Goal: Task Accomplishment & Management: Manage account settings

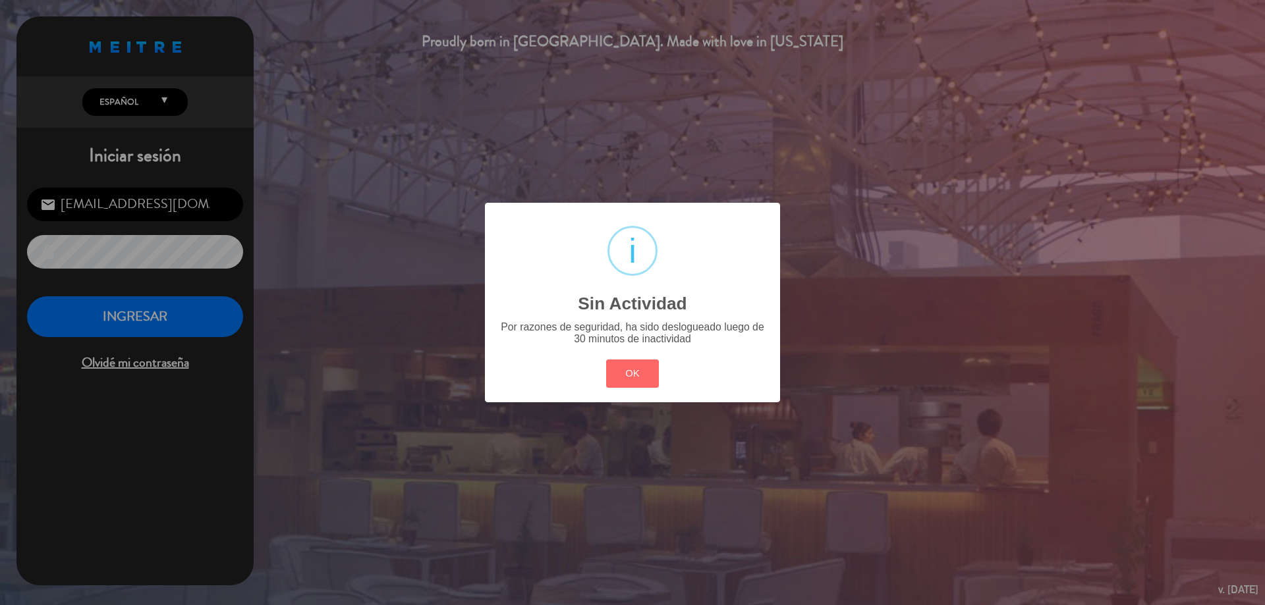
click at [801, 215] on div "? ! i Sin Actividad × Por razones de seguridad, ha sido deslogueado luego de 30…" at bounding box center [632, 302] width 1265 height 605
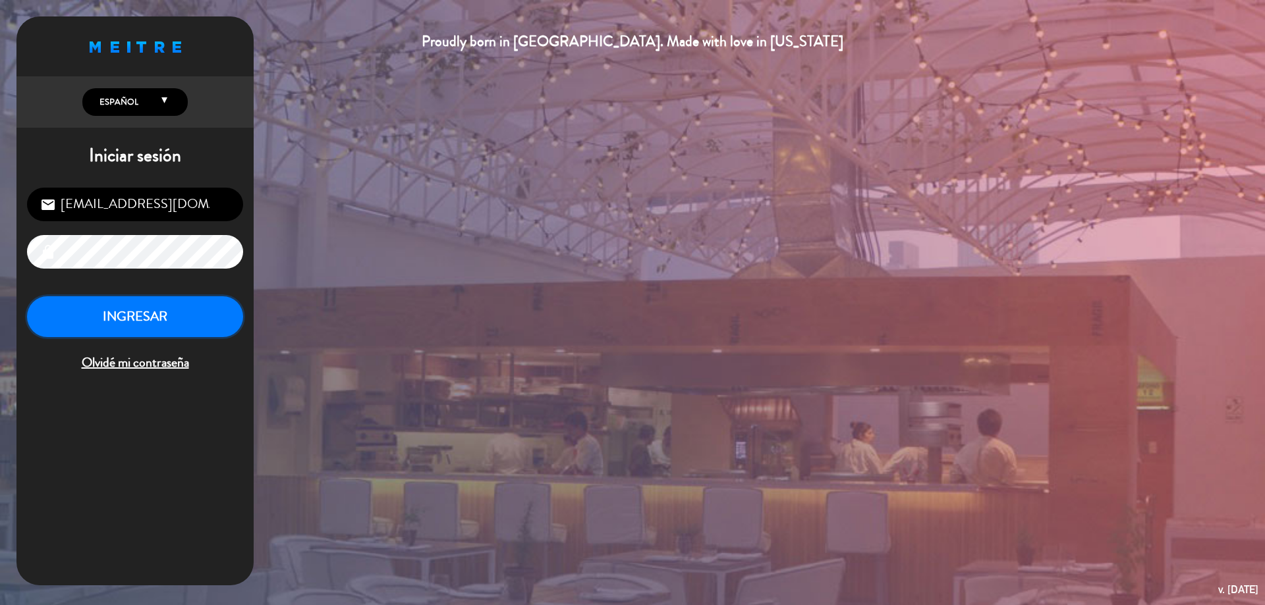
click at [157, 329] on button "INGRESAR" at bounding box center [135, 317] width 216 height 42
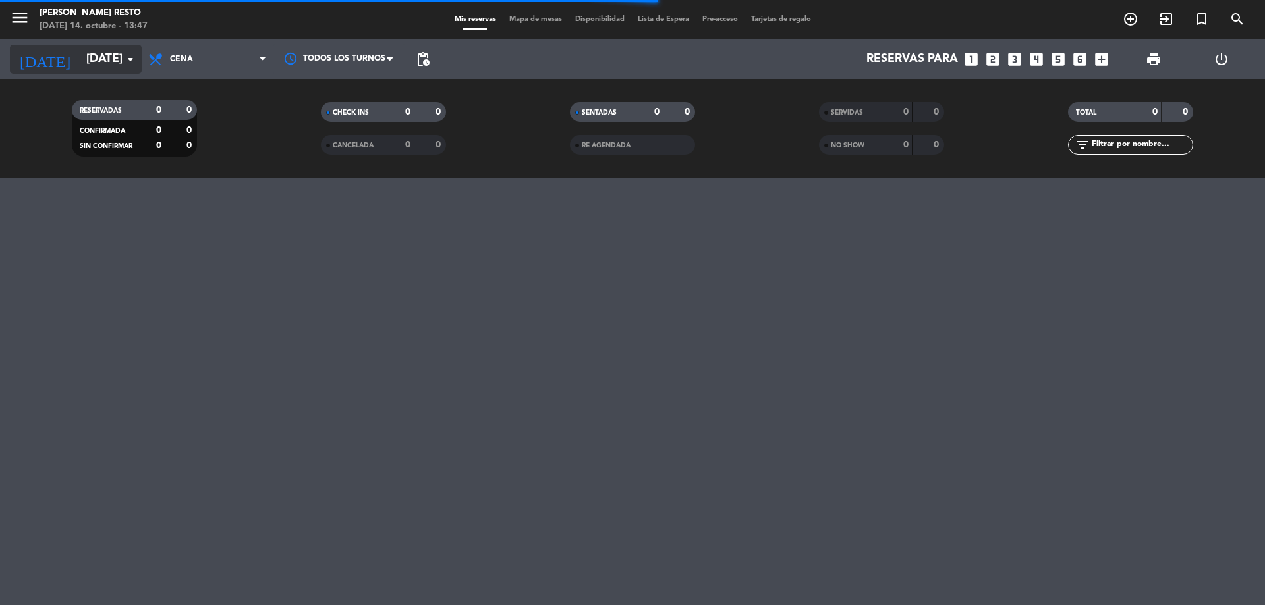
click at [109, 59] on input "[DATE]" at bounding box center [156, 59] width 153 height 26
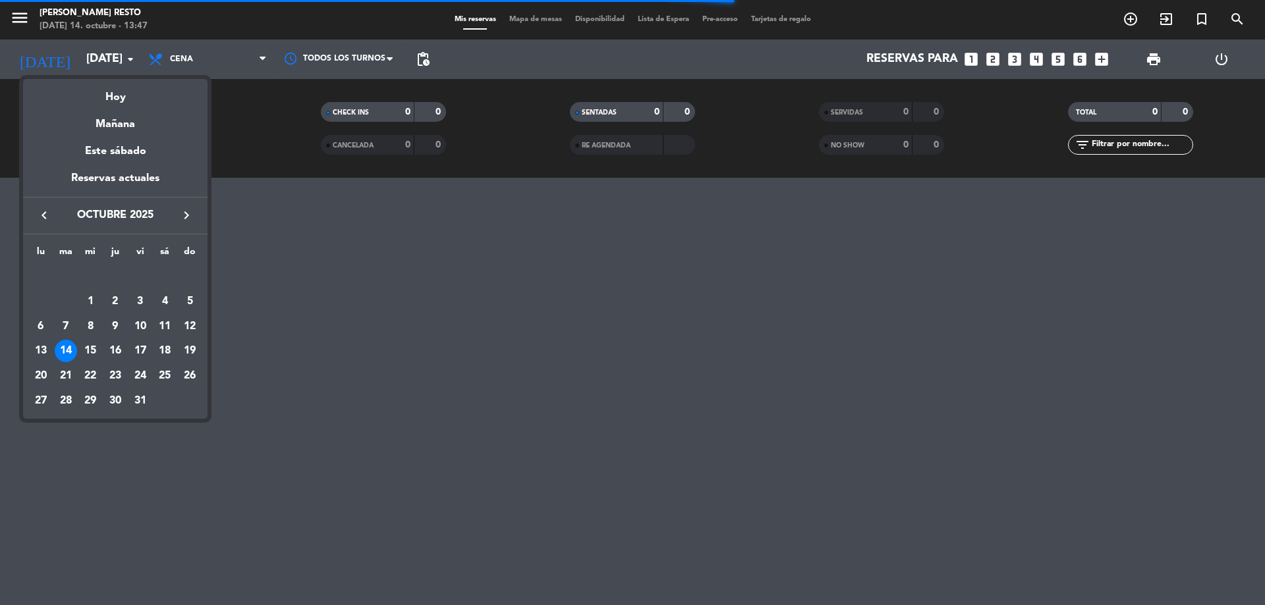
click at [405, 366] on div at bounding box center [632, 302] width 1265 height 605
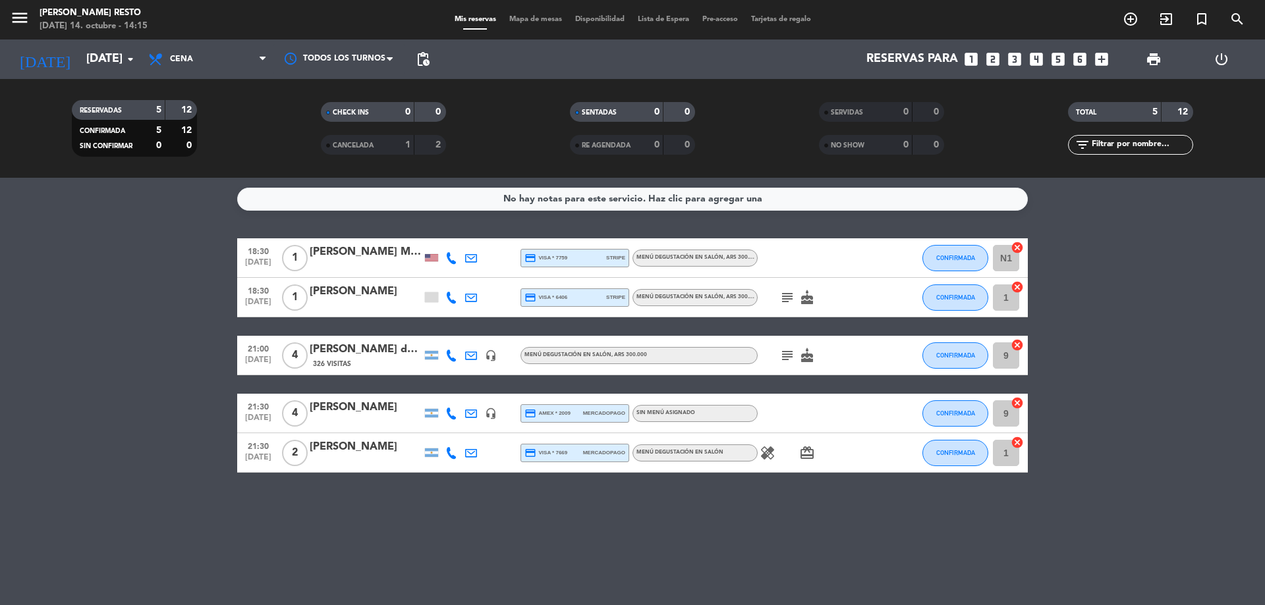
click at [763, 457] on icon "healing" at bounding box center [768, 453] width 16 height 16
click at [764, 493] on div "No hay notas para este servicio. Haz clic para agregar una 18:30 [DATE] 1 [PERS…" at bounding box center [632, 392] width 1265 height 428
click at [784, 296] on icon "subject" at bounding box center [787, 298] width 16 height 16
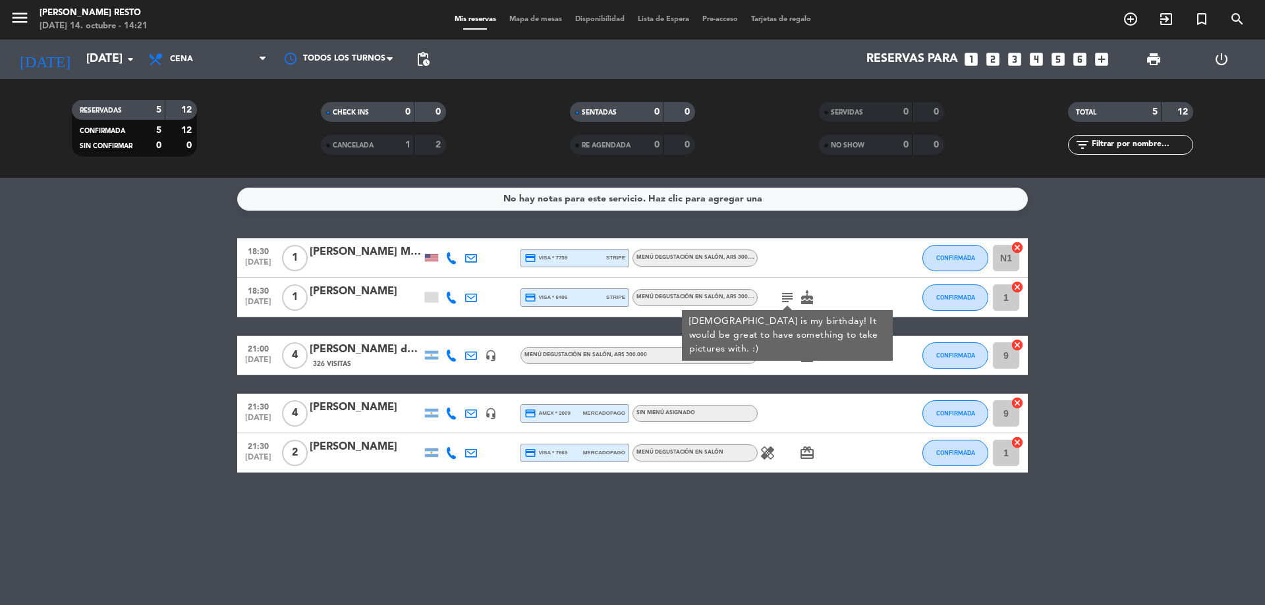
click at [789, 296] on icon "subject" at bounding box center [787, 298] width 16 height 16
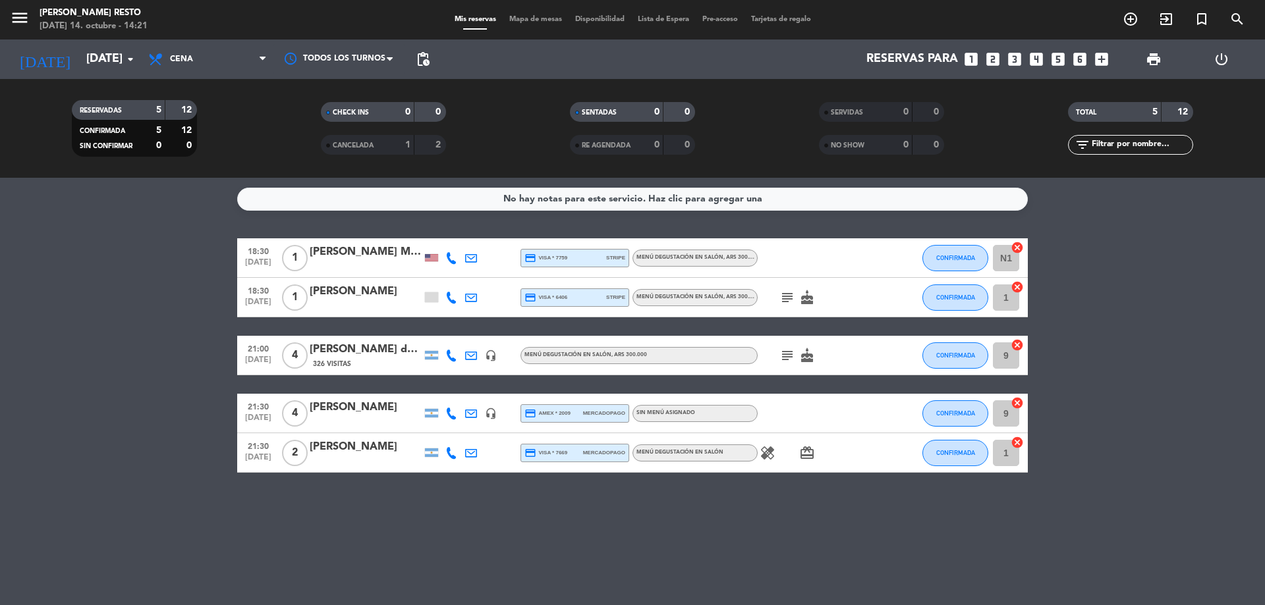
click at [785, 358] on icon "subject" at bounding box center [787, 356] width 16 height 16
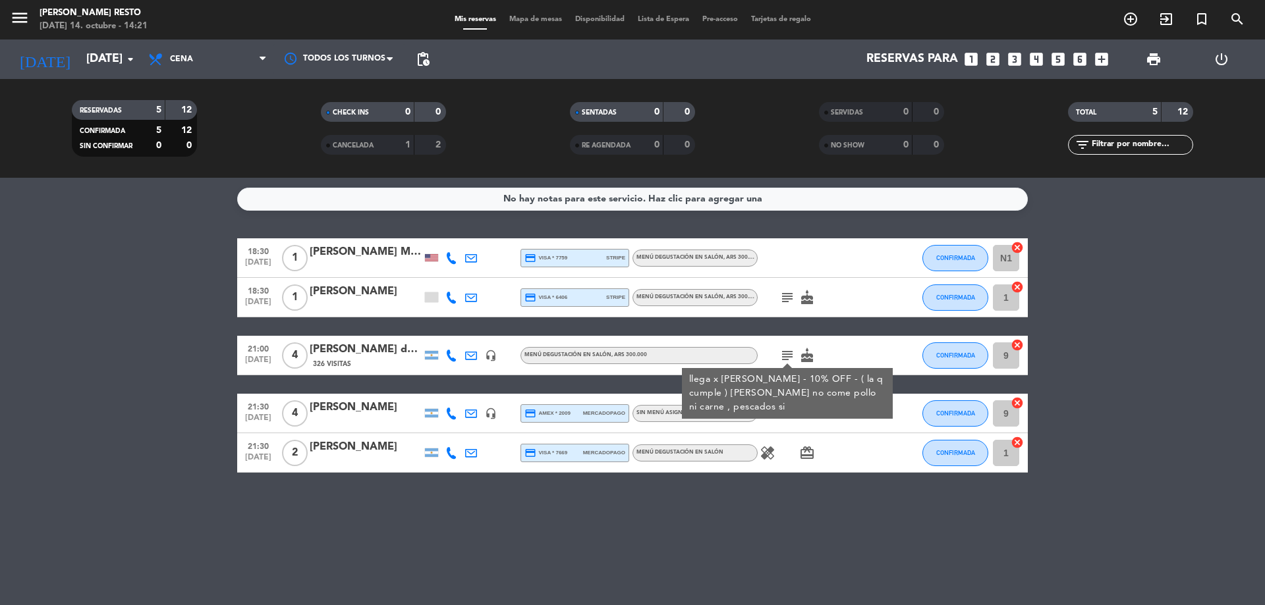
click at [429, 296] on div at bounding box center [431, 297] width 13 height 10
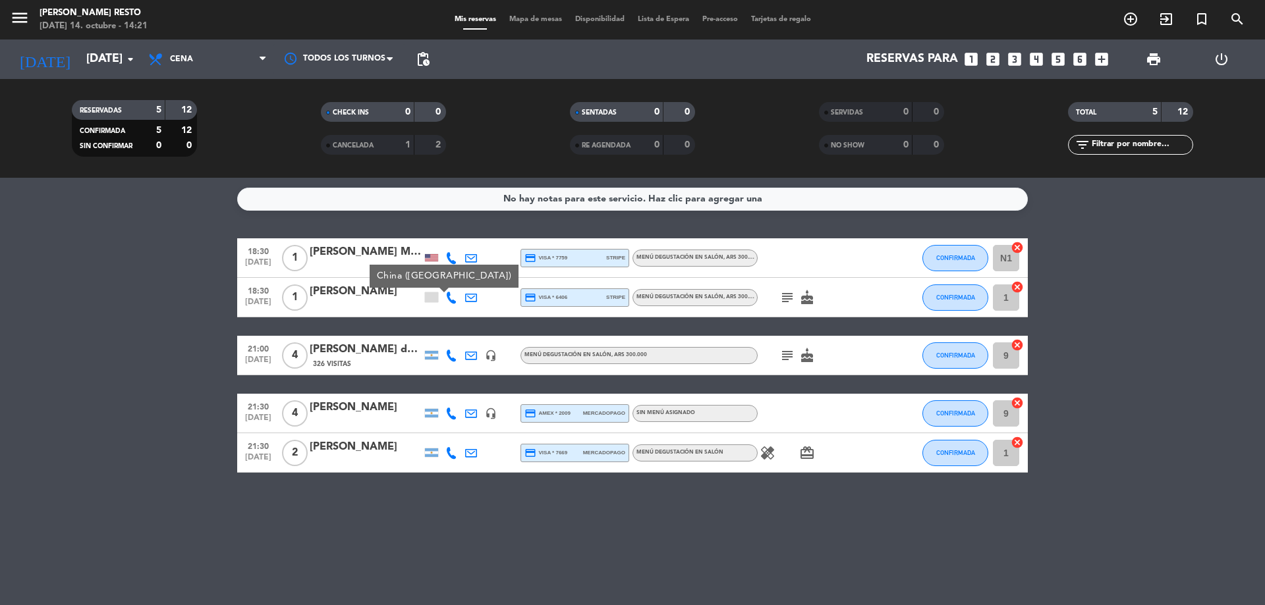
click at [789, 354] on icon "subject" at bounding box center [787, 356] width 16 height 16
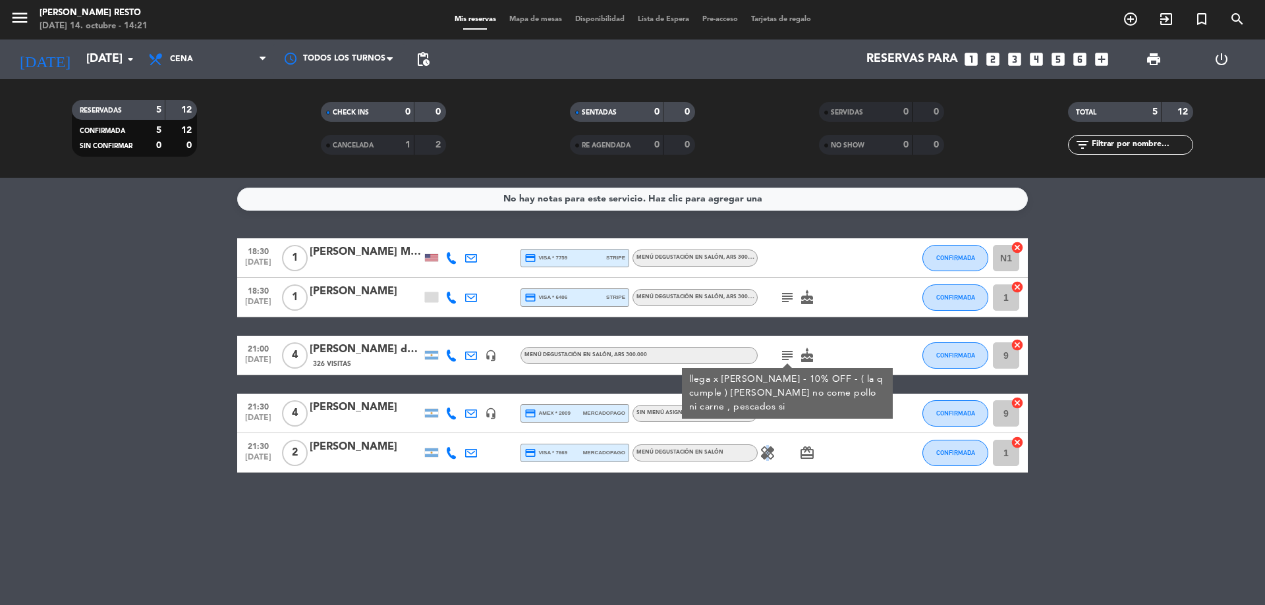
click at [765, 461] on div "healing card_giftcard" at bounding box center [817, 452] width 119 height 39
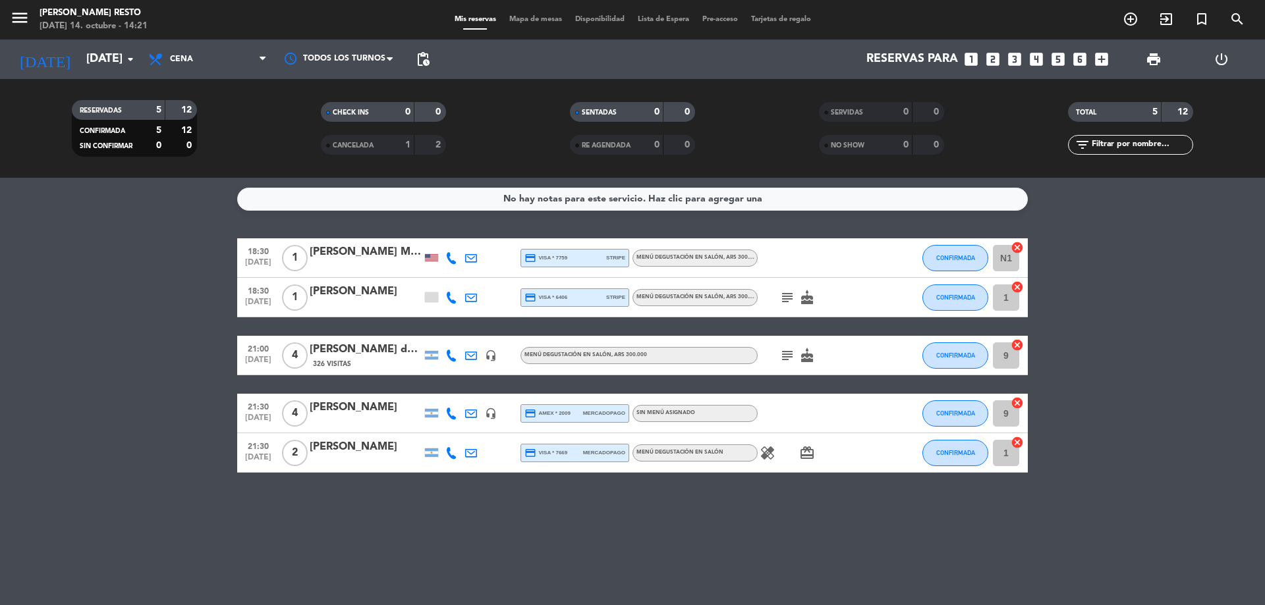
click at [769, 453] on icon "healing" at bounding box center [768, 453] width 16 height 16
click at [98, 50] on input "[DATE]" at bounding box center [156, 59] width 153 height 26
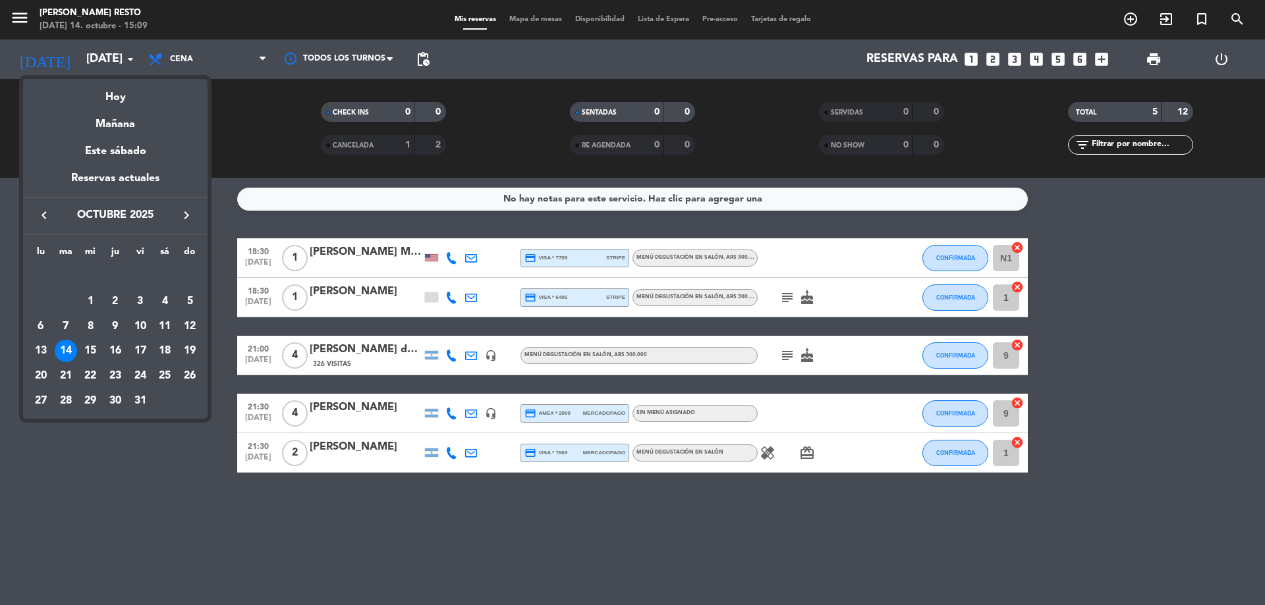
click at [92, 358] on div "15" at bounding box center [90, 351] width 22 height 22
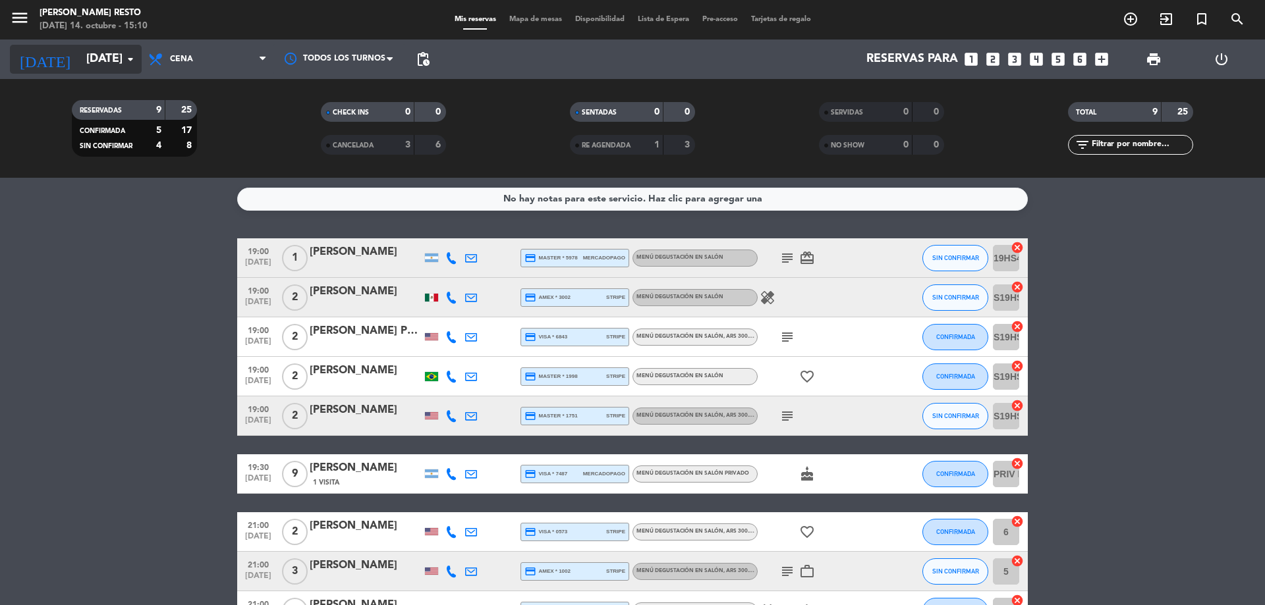
click at [94, 72] on div "[DATE] [DATE] arrow_drop_down" at bounding box center [76, 59] width 132 height 29
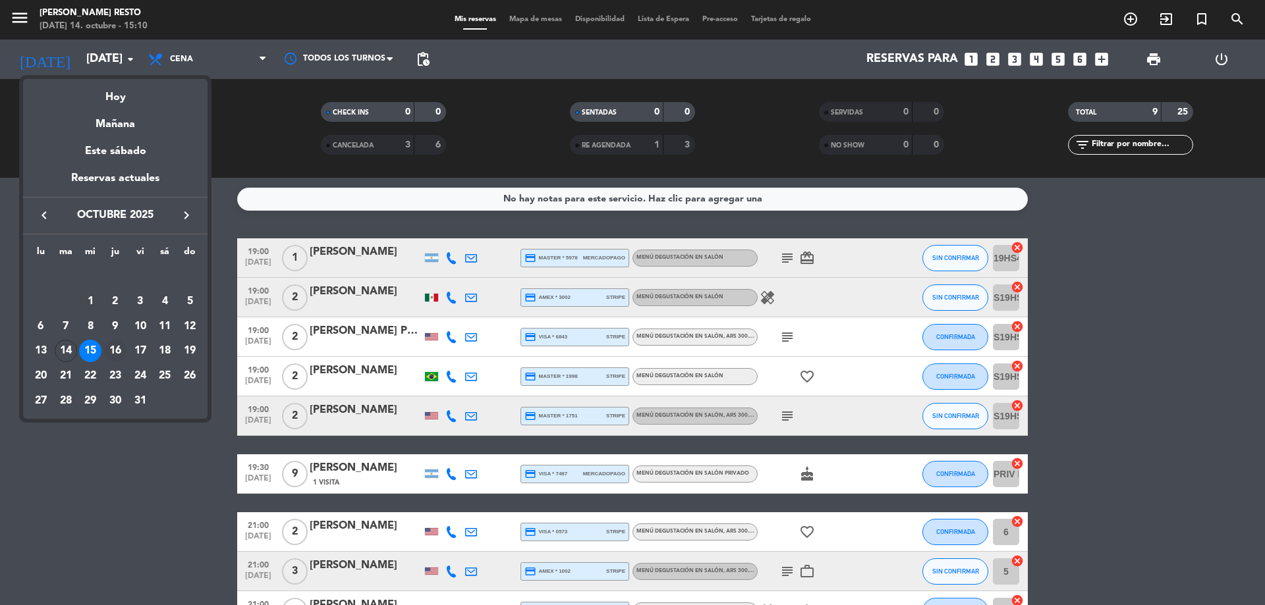
click at [121, 351] on div "16" at bounding box center [115, 351] width 22 height 22
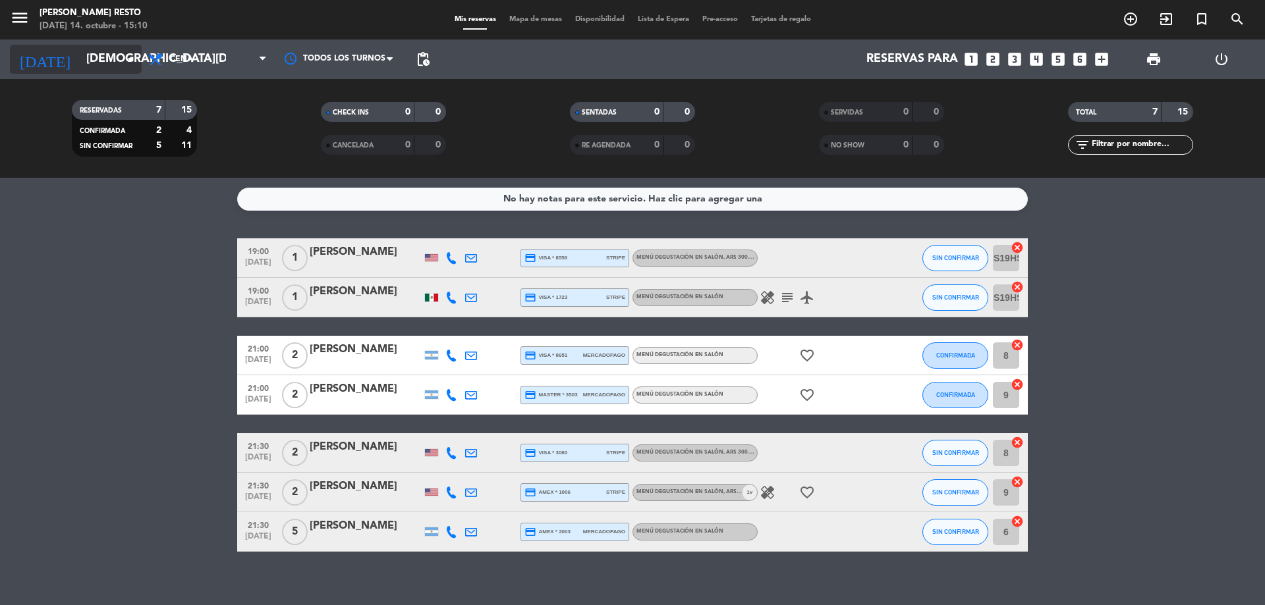
click at [103, 61] on input "[DEMOGRAPHIC_DATA][DATE]" at bounding box center [156, 59] width 153 height 26
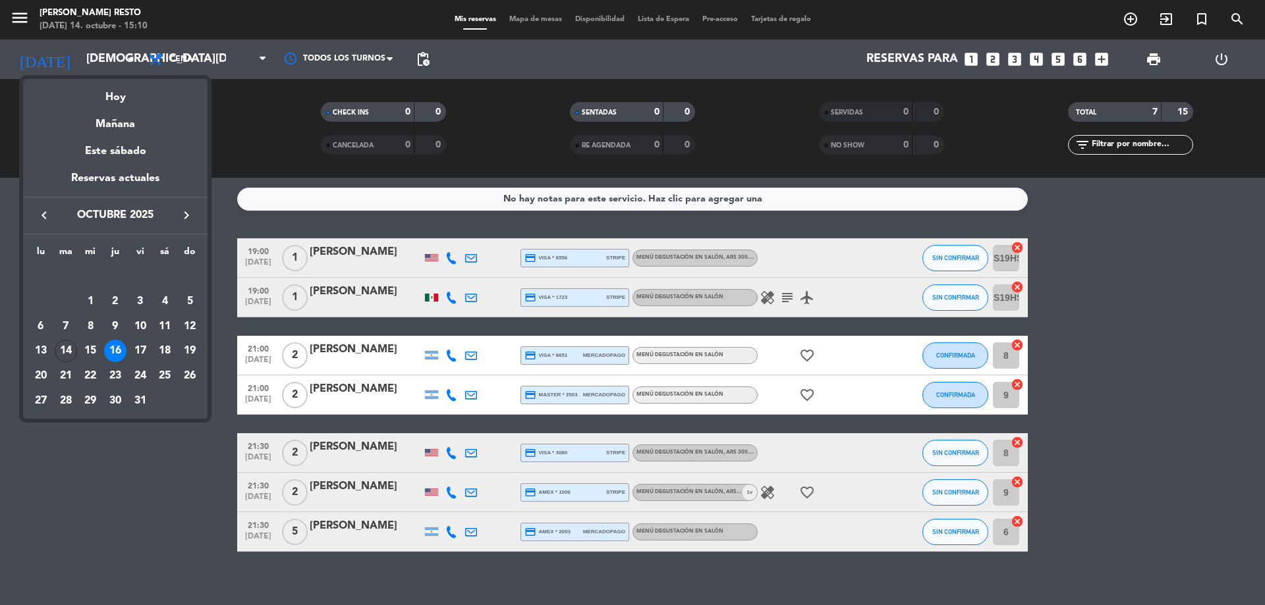
click at [138, 345] on div "17" at bounding box center [140, 351] width 22 height 22
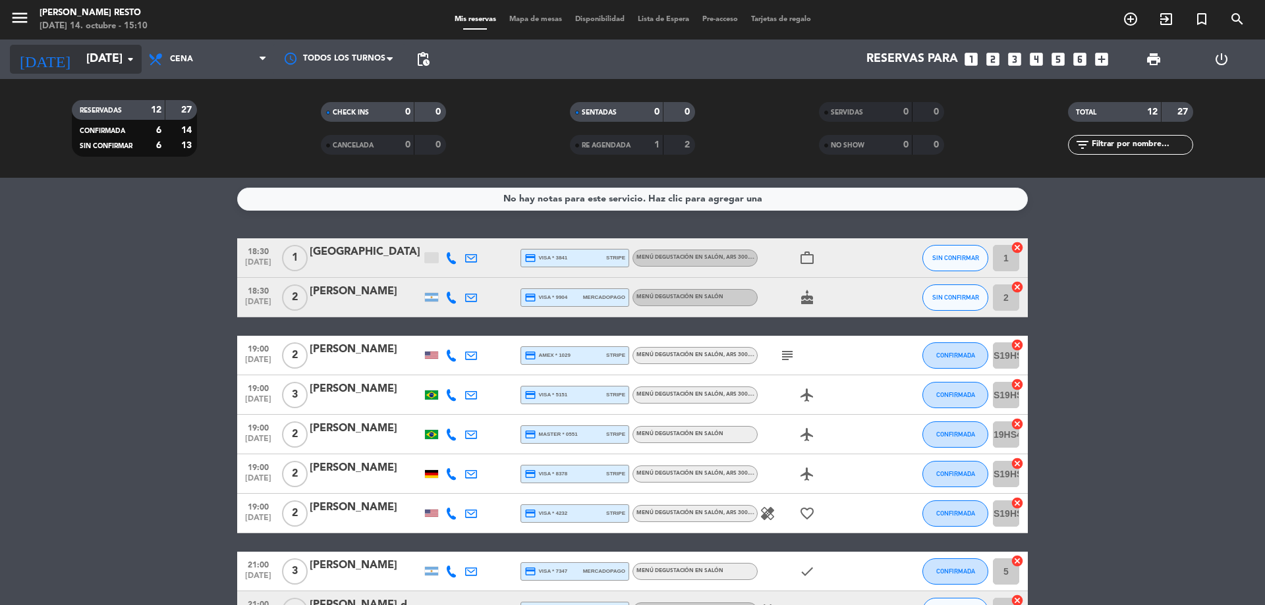
click at [80, 60] on input "[DATE]" at bounding box center [156, 59] width 153 height 26
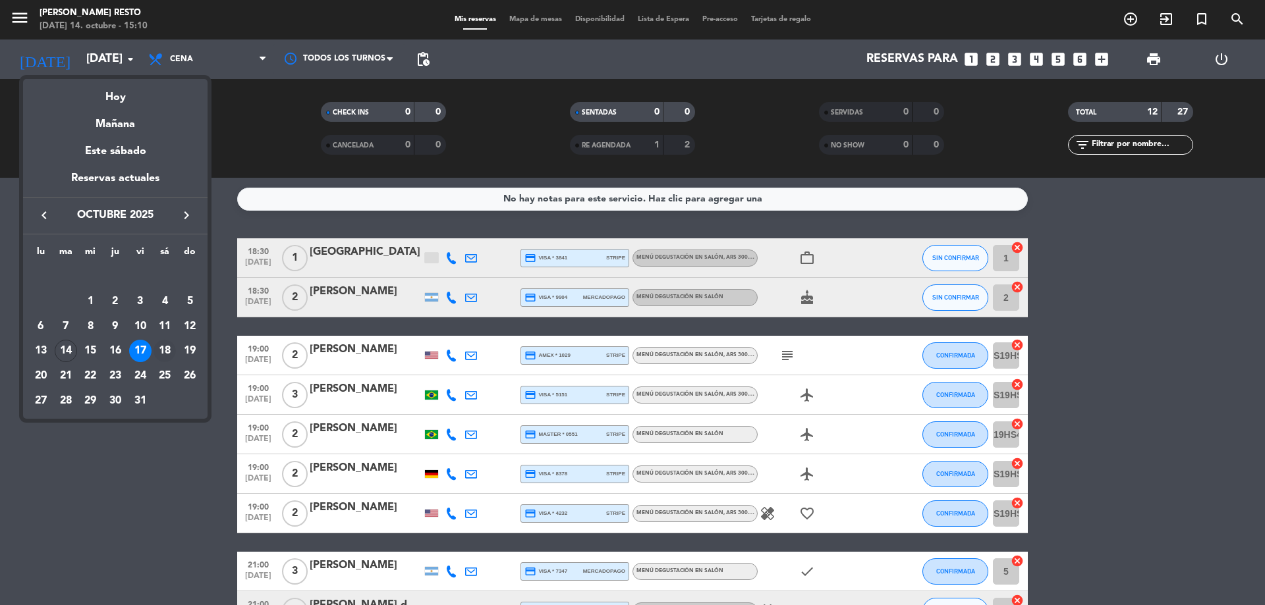
click at [163, 349] on div "18" at bounding box center [164, 351] width 22 height 22
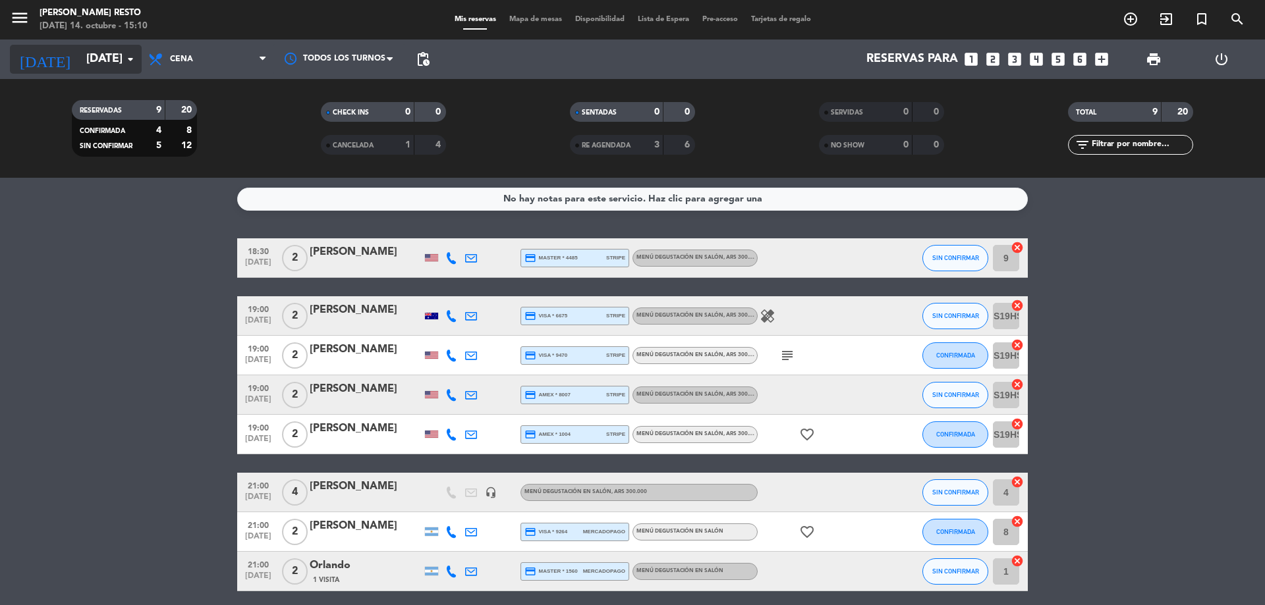
click at [80, 47] on input "[DATE]" at bounding box center [156, 59] width 153 height 26
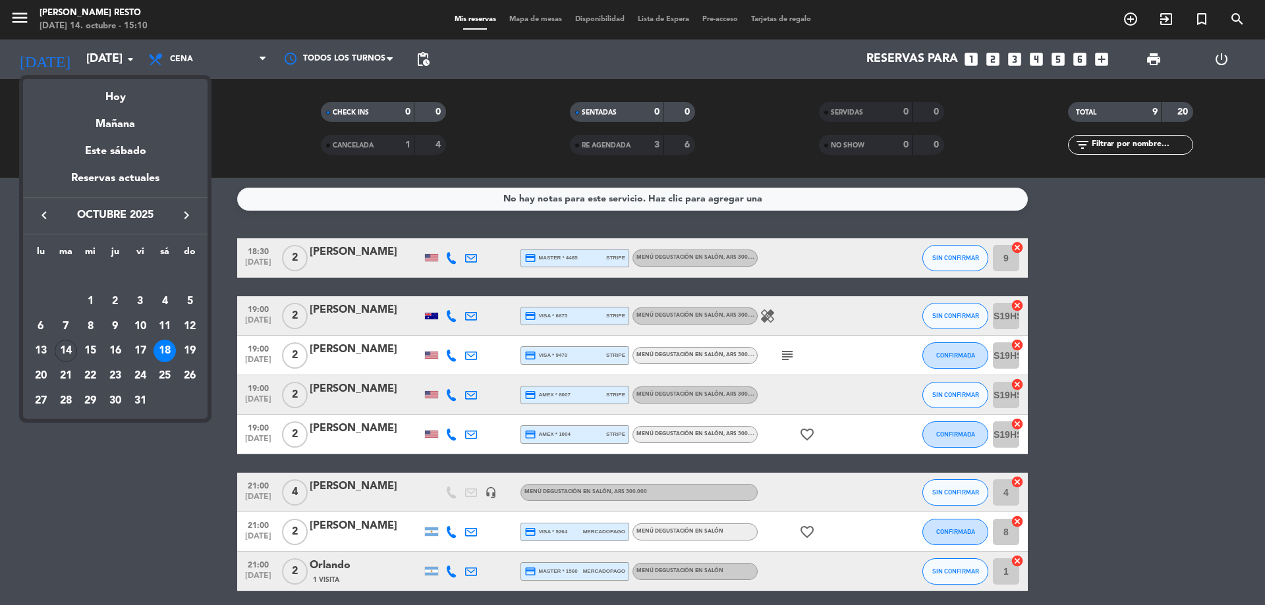
click at [63, 369] on div "21" at bounding box center [66, 376] width 22 height 22
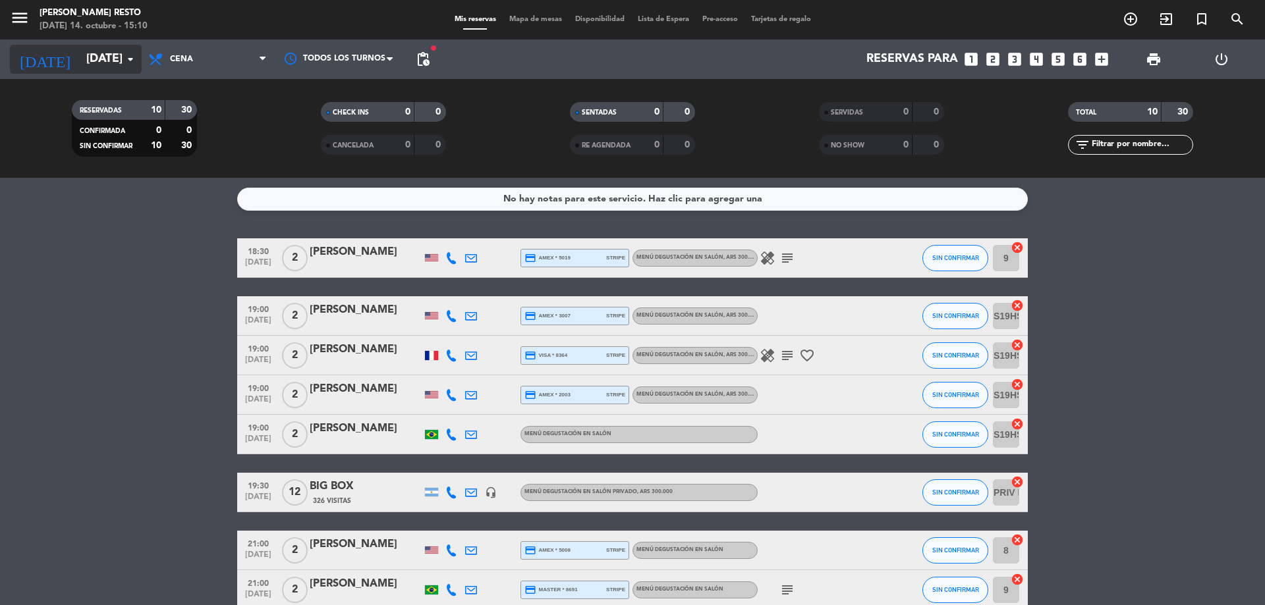
click at [102, 65] on input "[DATE]" at bounding box center [156, 59] width 153 height 26
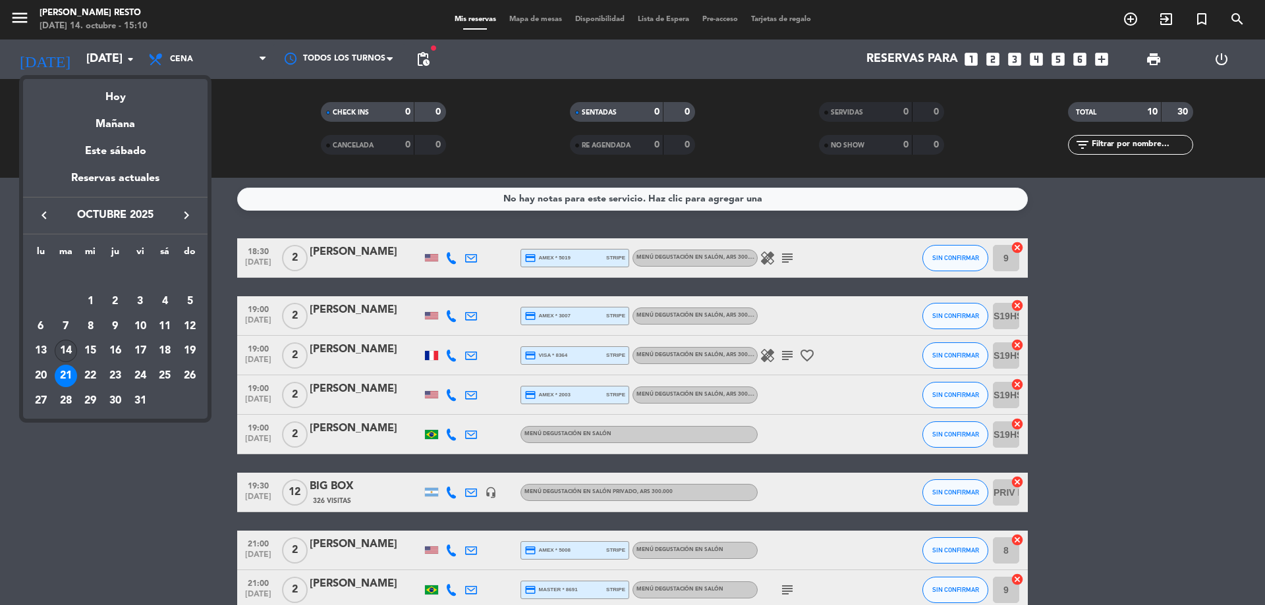
click at [72, 348] on div "14" at bounding box center [66, 351] width 22 height 22
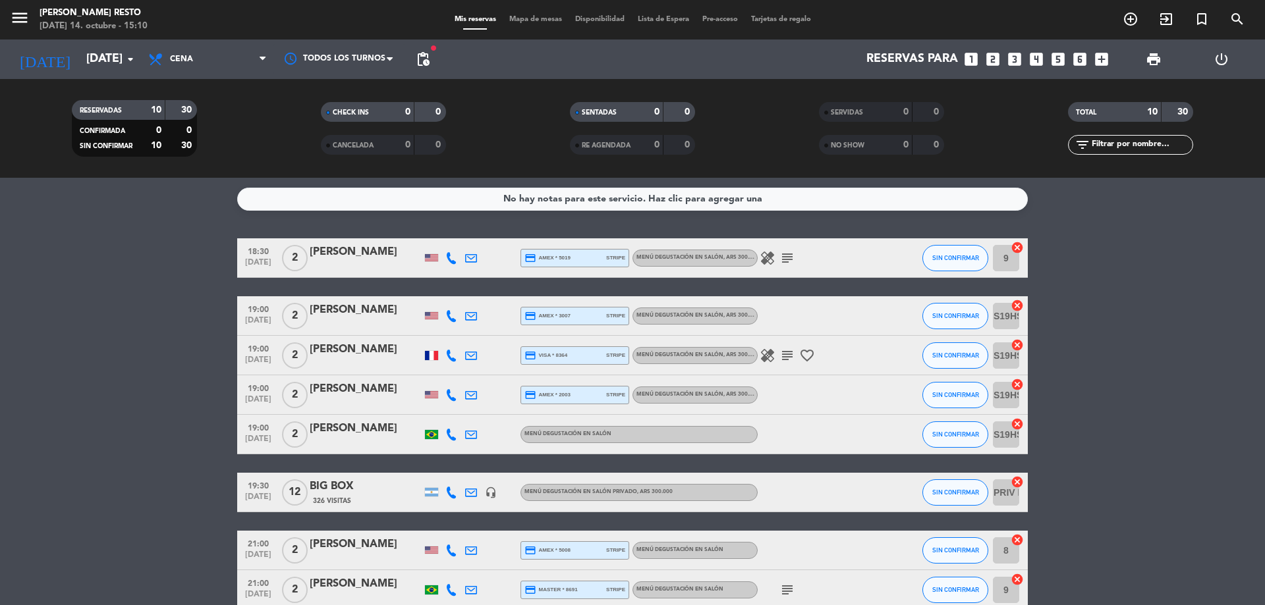
type input "[DATE]"
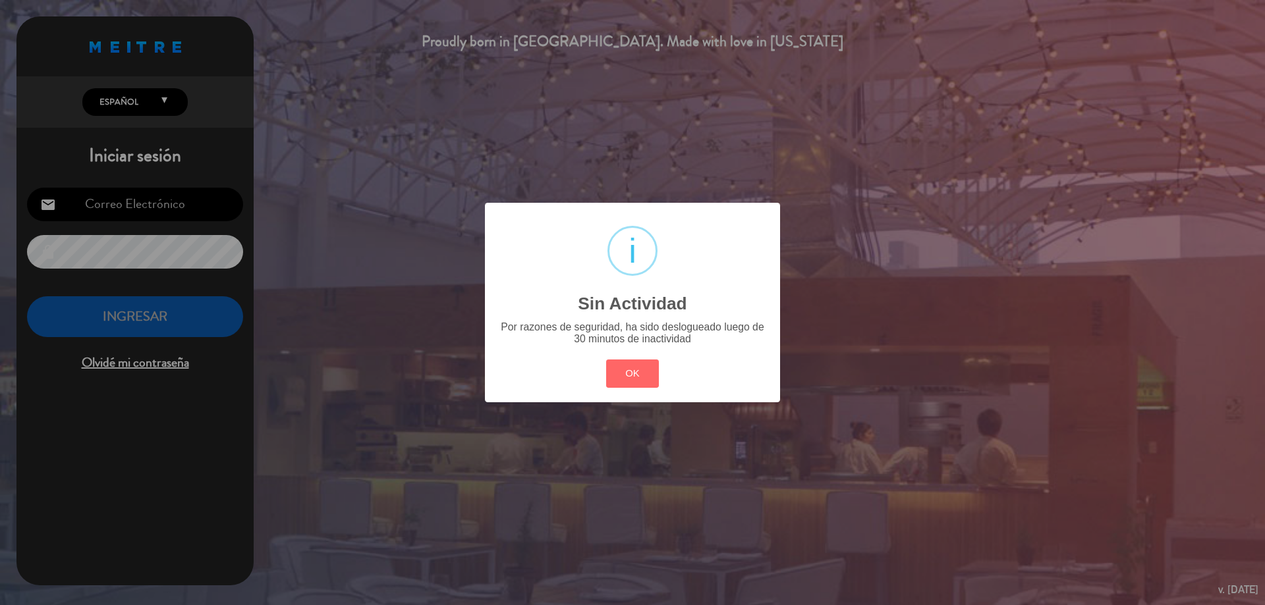
type input "[EMAIL_ADDRESS][DOMAIN_NAME]"
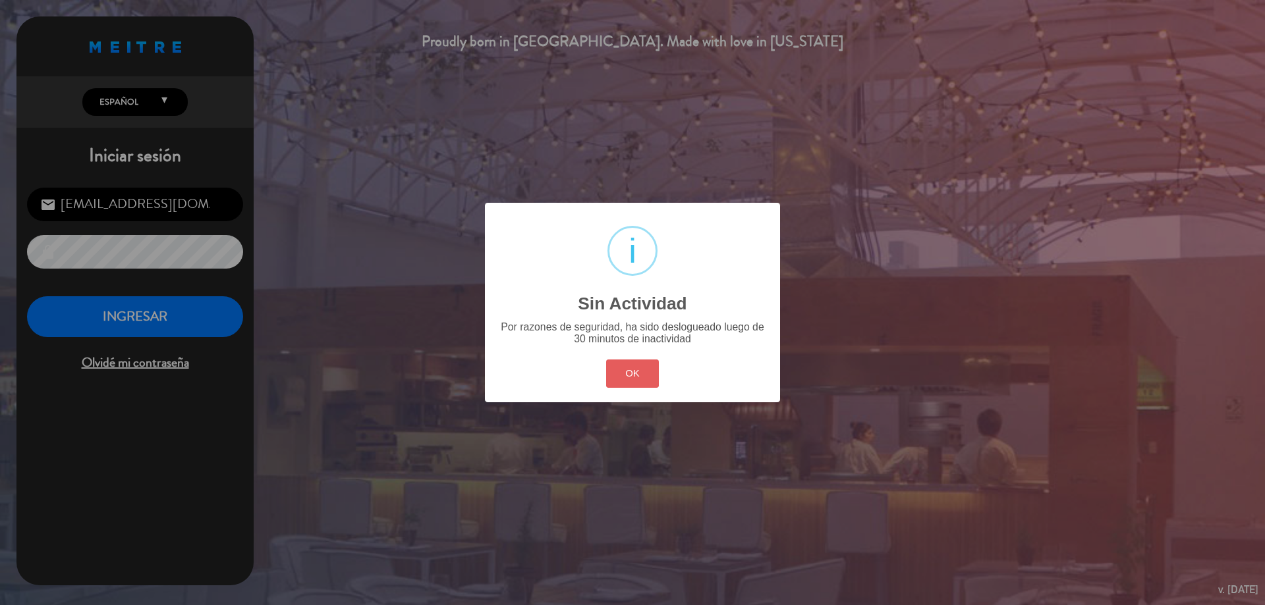
click at [621, 376] on button "OK" at bounding box center [632, 374] width 53 height 28
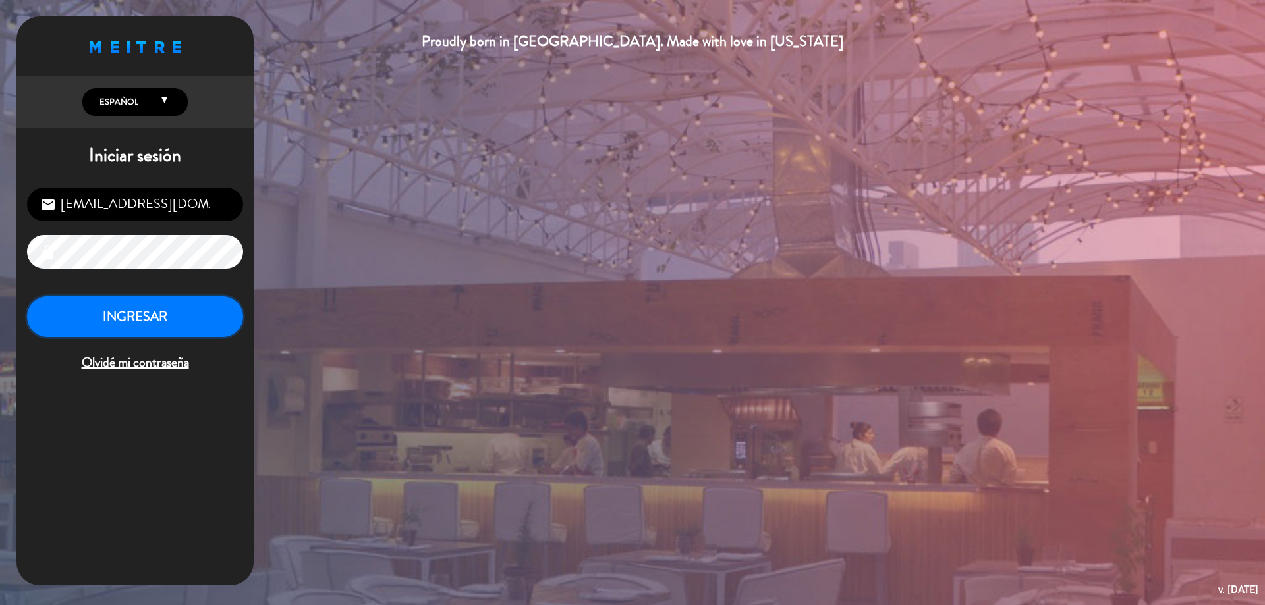
click at [218, 316] on button "INGRESAR" at bounding box center [135, 317] width 216 height 42
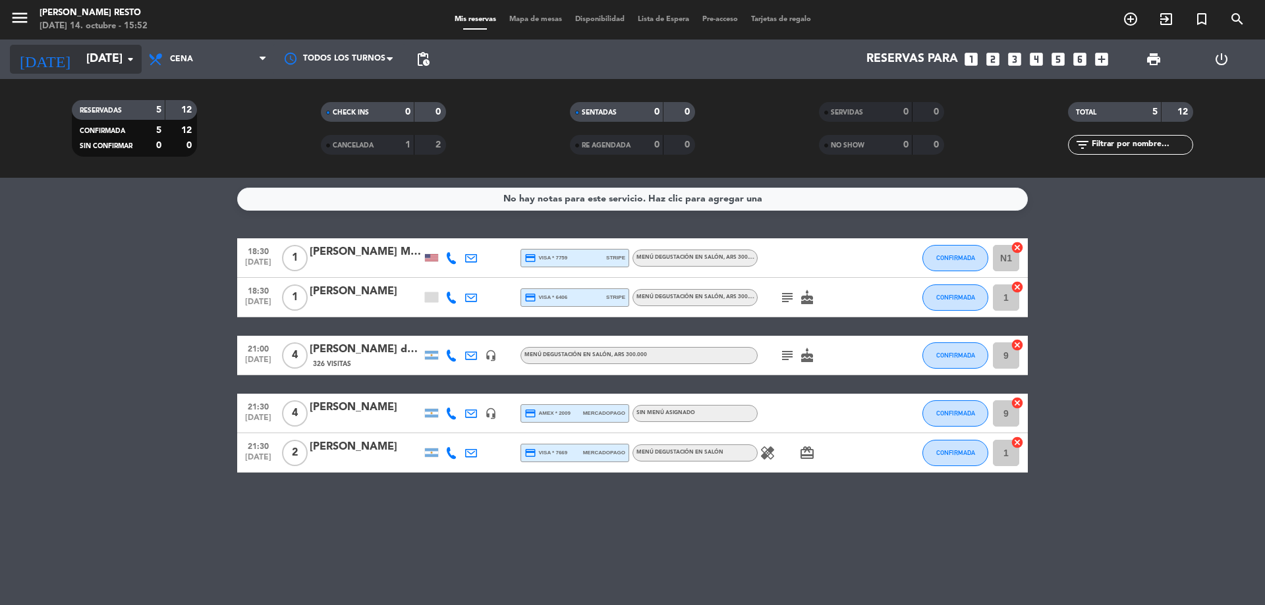
click at [110, 69] on input "[DATE]" at bounding box center [156, 59] width 153 height 26
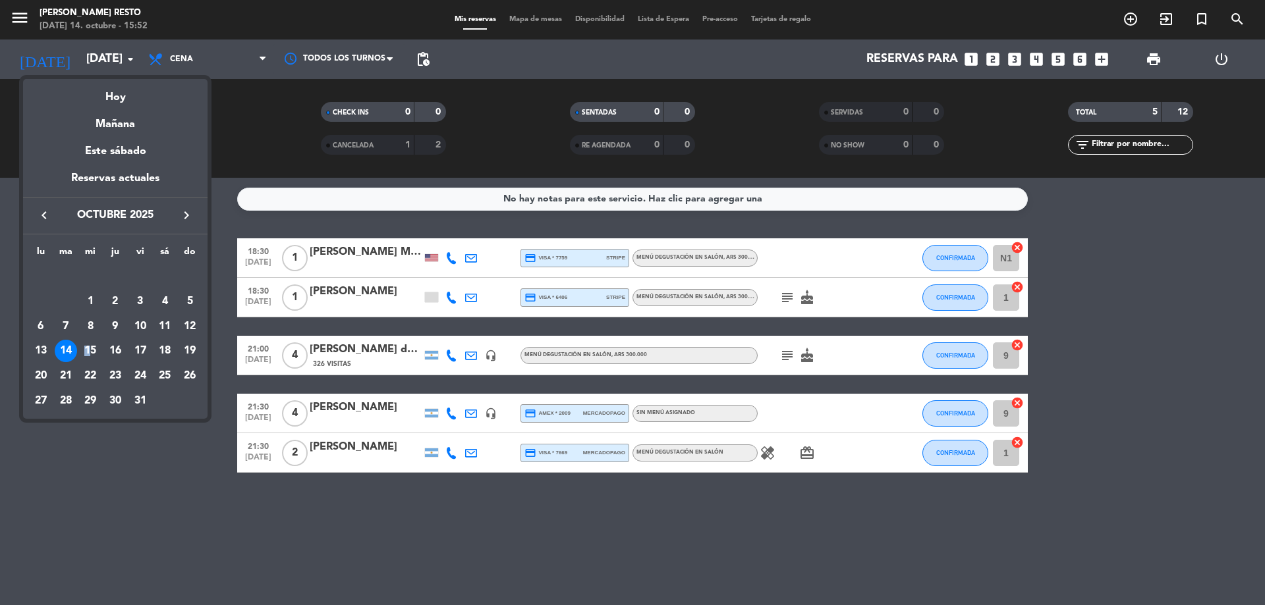
click at [88, 350] on div "15" at bounding box center [90, 351] width 22 height 22
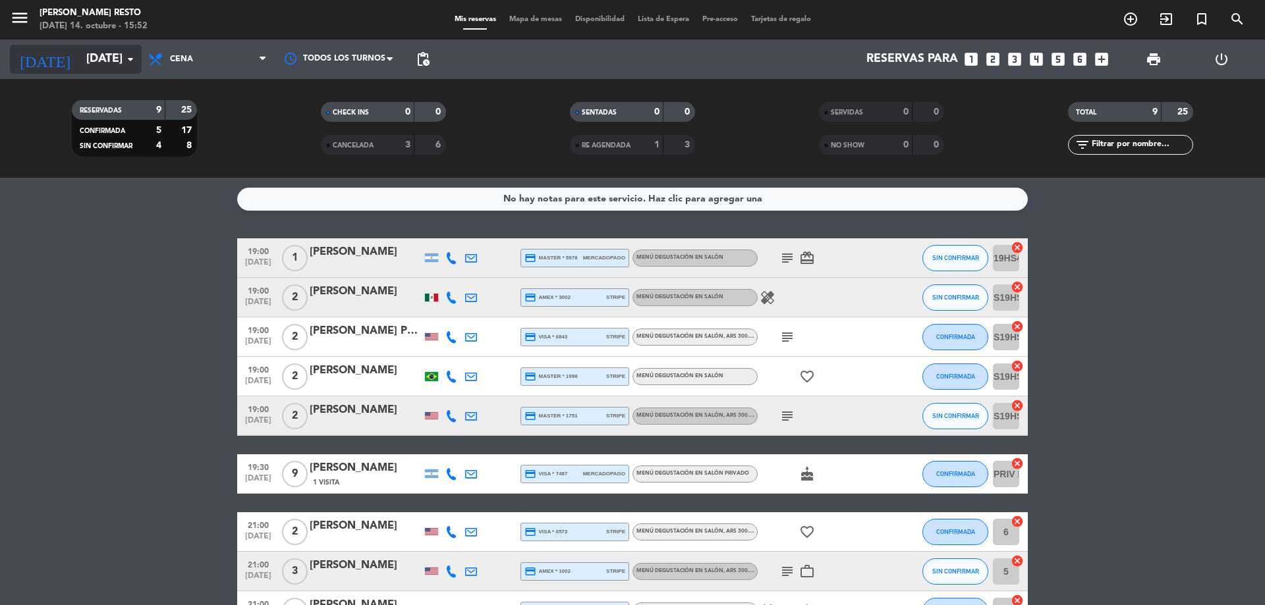
click at [111, 50] on input "[DATE]" at bounding box center [156, 59] width 153 height 26
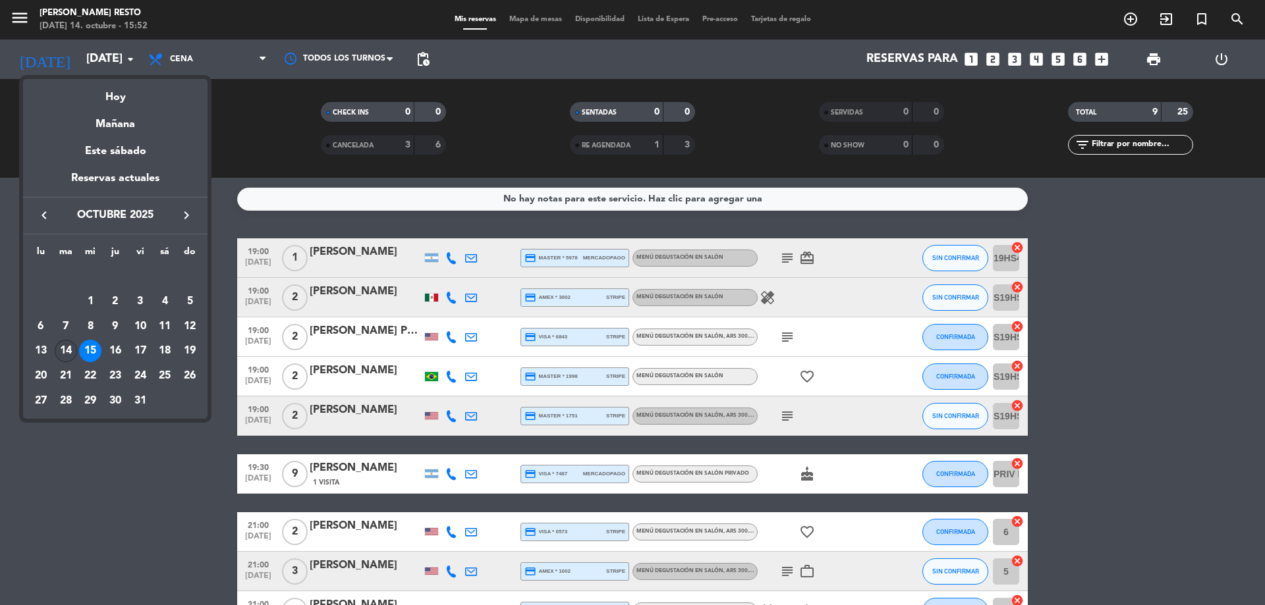
click at [69, 359] on div "14" at bounding box center [66, 351] width 22 height 22
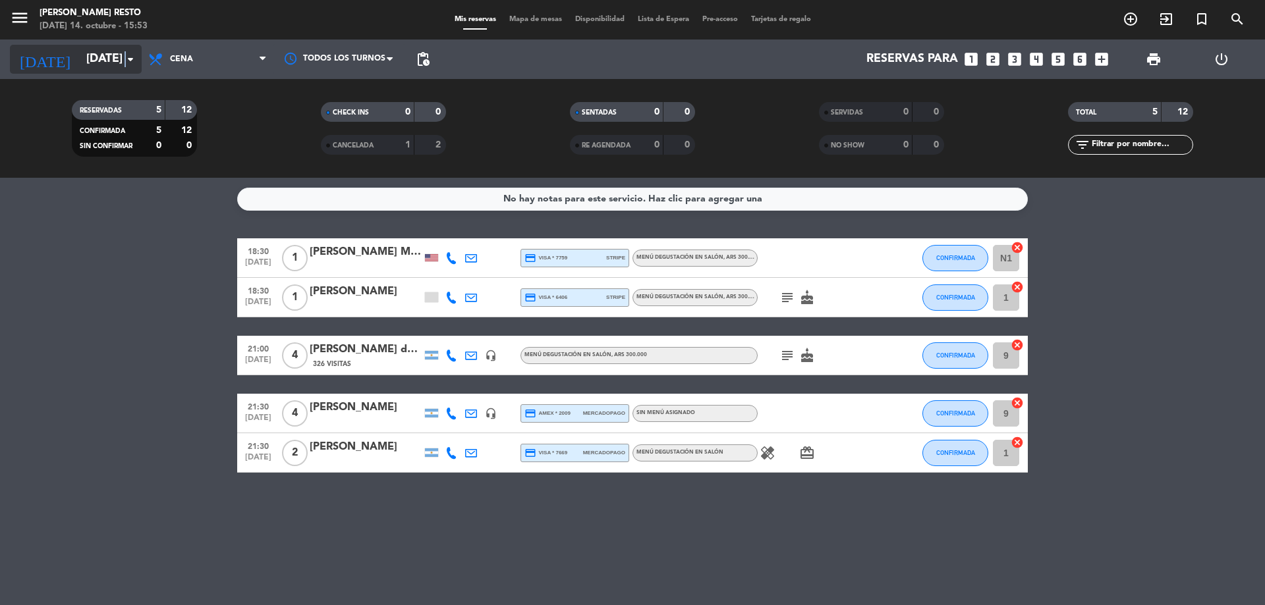
click at [126, 57] on icon "arrow_drop_down" at bounding box center [131, 59] width 16 height 16
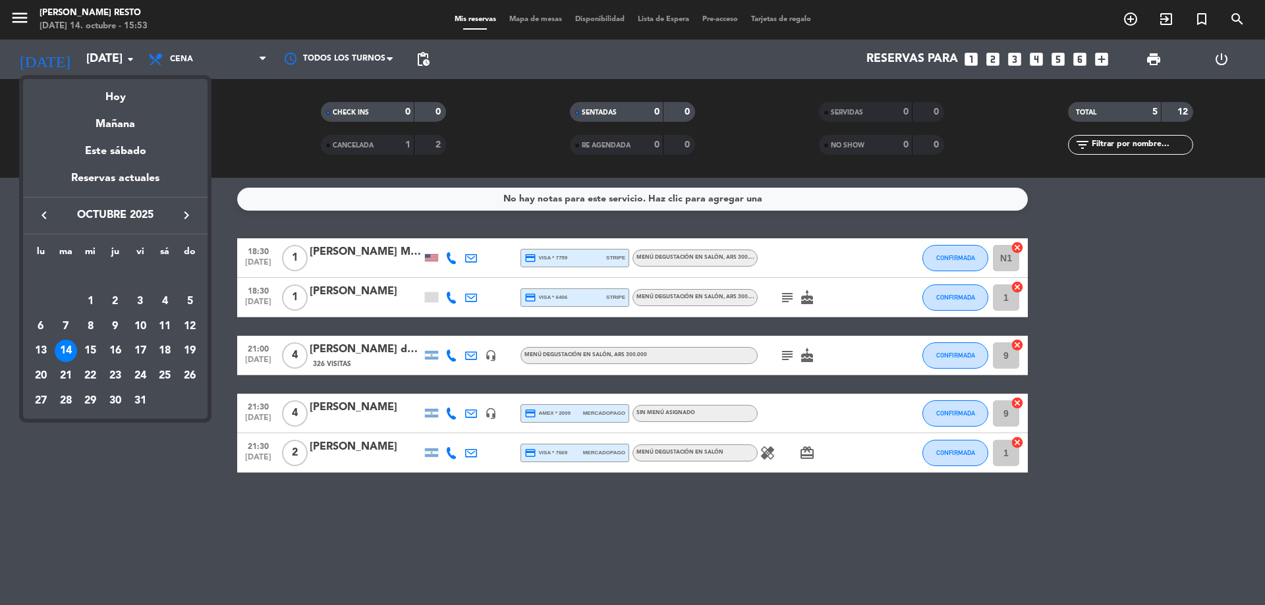
drag, startPoint x: 109, startPoint y: 129, endPoint x: 95, endPoint y: 129, distance: 14.5
click at [109, 128] on div "Mañana" at bounding box center [115, 119] width 184 height 27
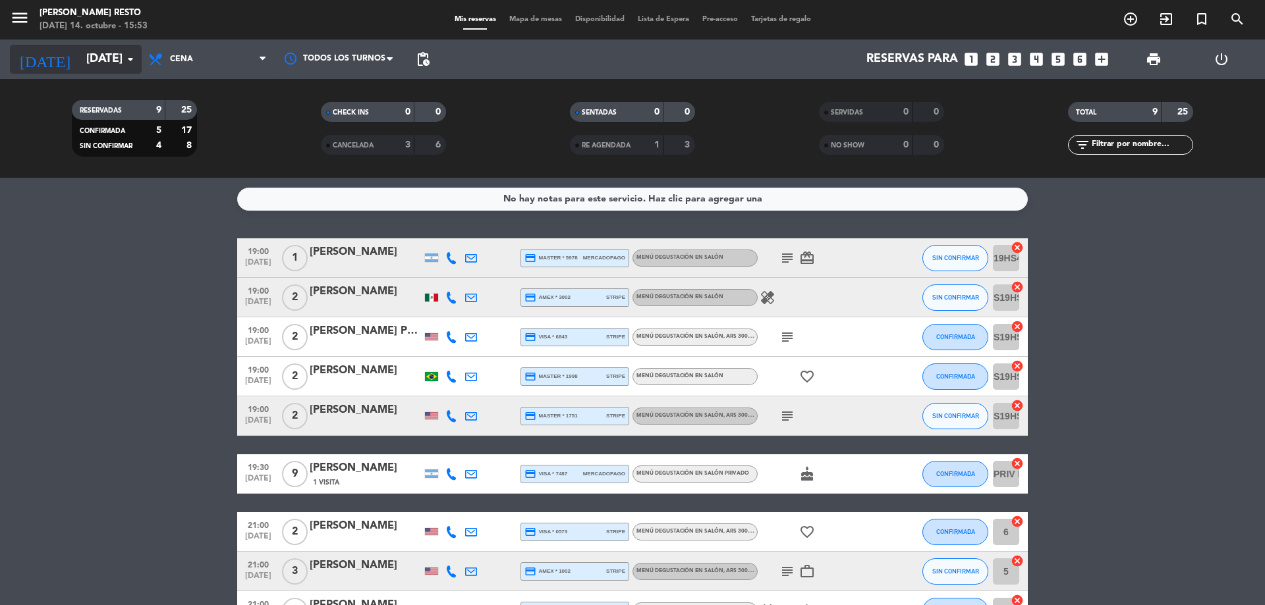
click at [101, 58] on input "[DATE]" at bounding box center [156, 59] width 153 height 26
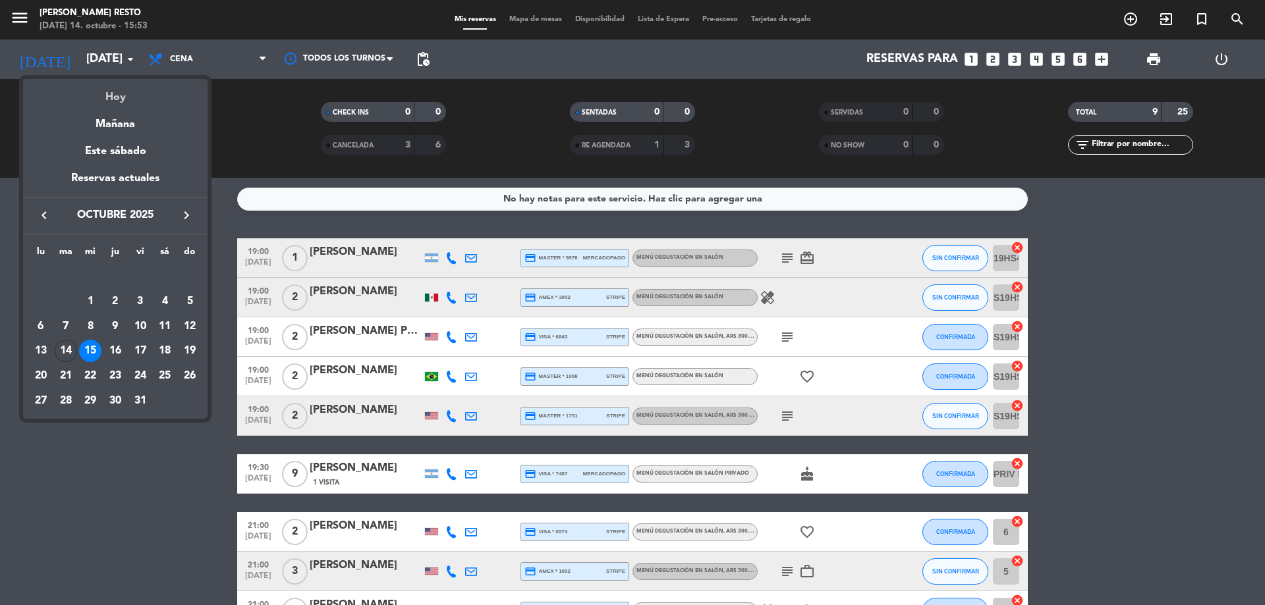
click at [123, 92] on div "Hoy" at bounding box center [115, 92] width 184 height 27
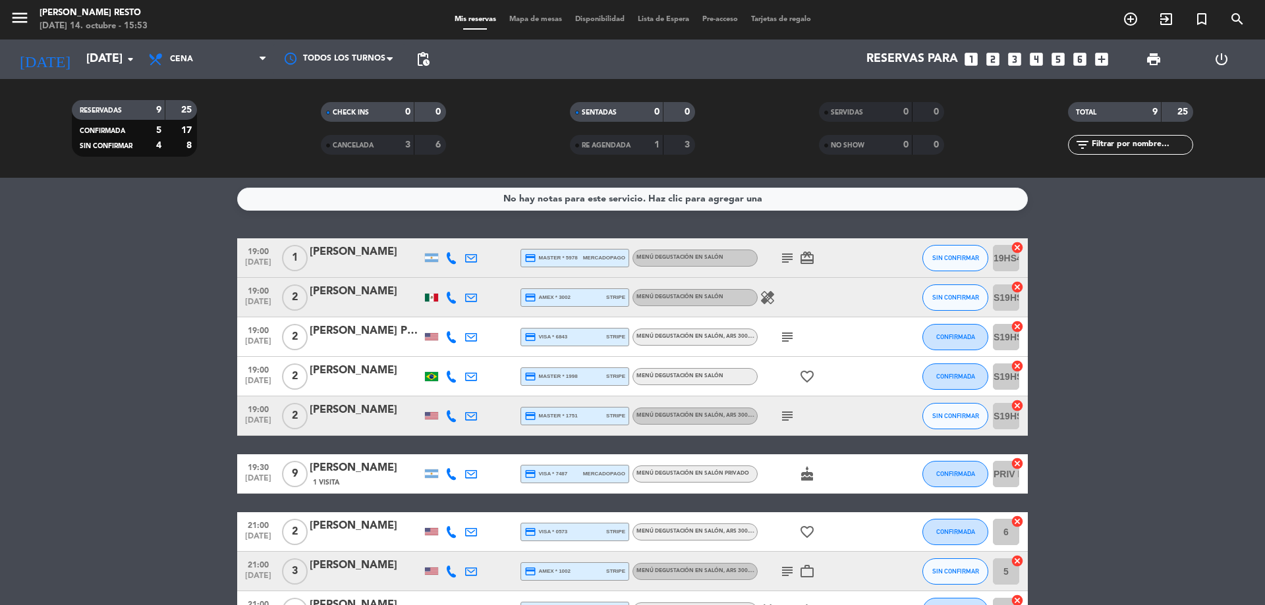
type input "[DATE]"
